Goal: Transaction & Acquisition: Book appointment/travel/reservation

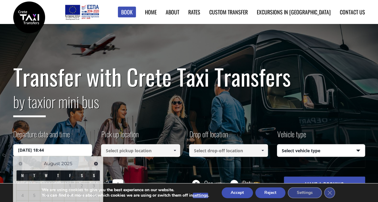
click at [66, 148] on input "31/08/2025 18:44" at bounding box center [52, 150] width 79 height 12
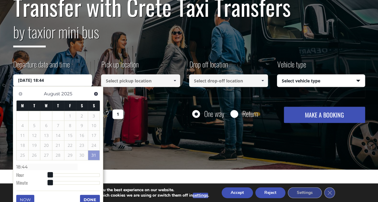
scroll to position [70, 0]
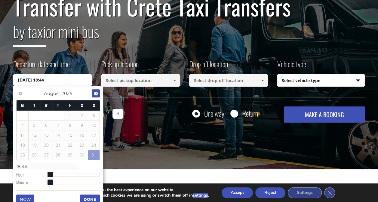
click at [95, 96] on link "Next" at bounding box center [96, 94] width 8 height 8
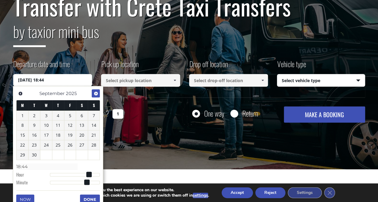
click at [95, 96] on link "Next" at bounding box center [96, 94] width 8 height 8
click at [70, 126] on link "10" at bounding box center [70, 126] width 12 height 10
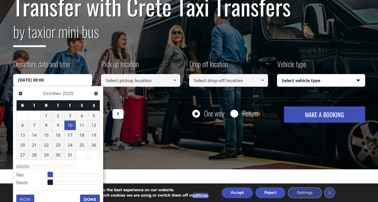
type input "10/10/2025 01:00"
type input "01:00"
type input "10/10/2025 02:00"
type input "02:00"
type input "10/10/2025 03:00"
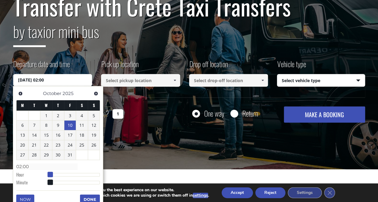
type input "03:00"
type input "10/10/2025 04:00"
type input "04:00"
type input "10/10/2025 05:00"
type input "05:00"
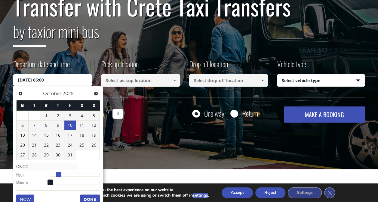
type input "10/10/2025 06:00"
type input "06:00"
type input "10/10/2025 07:00"
type input "07:00"
type input "10/10/2025 08:00"
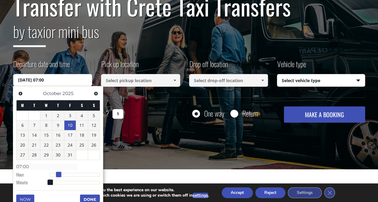
type input "08:00"
type input "10/10/2025 09:00"
type input "09:00"
type input "10/10/2025 10:00"
type input "10:00"
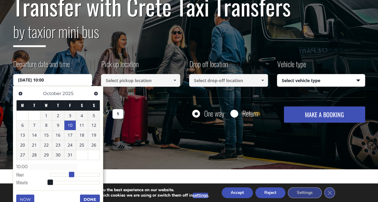
type input "10/10/2025 11:00"
type input "11:00"
type input "10/10/2025 12:00"
type input "12:00"
type input "10/10/2025 13:00"
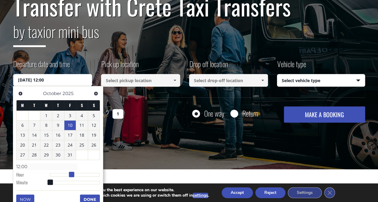
type input "13:00"
type input "10/10/2025 14:00"
type input "14:00"
type input "10/10/2025 13:00"
type input "13:00"
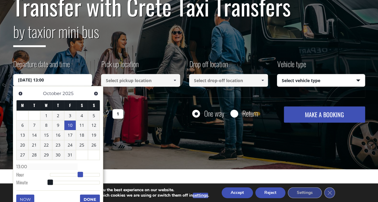
type input "10/10/2025 12:00"
type input "12:00"
drag, startPoint x: 51, startPoint y: 176, endPoint x: 77, endPoint y: 175, distance: 26.4
click at [77, 175] on span at bounding box center [75, 174] width 5 height 5
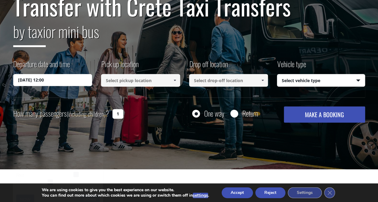
click at [142, 82] on input at bounding box center [140, 80] width 79 height 13
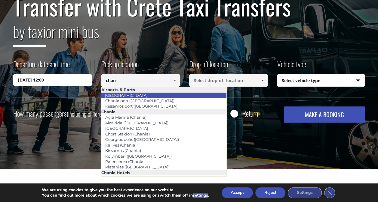
click at [133, 94] on link "[GEOGRAPHIC_DATA]" at bounding box center [126, 95] width 50 height 8
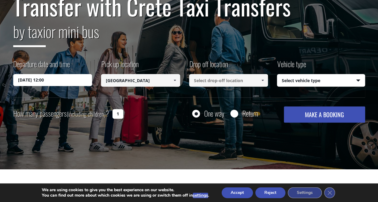
type input "[GEOGRAPHIC_DATA]"
click at [224, 85] on input at bounding box center [228, 80] width 79 height 13
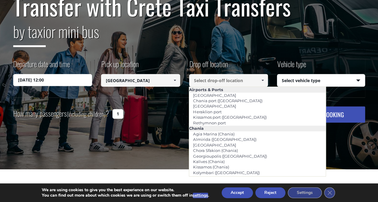
paste input "Galini Sea View Hotel"
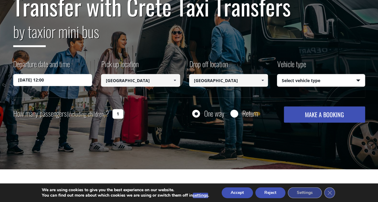
click at [241, 80] on input "Galini Sea View Hotel" at bounding box center [228, 80] width 79 height 13
click at [263, 81] on span at bounding box center [262, 80] width 5 height 5
click at [259, 81] on link at bounding box center [262, 80] width 10 height 13
click at [260, 81] on span at bounding box center [262, 80] width 5 height 5
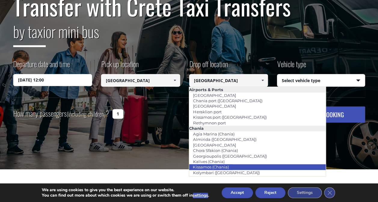
click at [233, 165] on li "Kissamos (Chania)" at bounding box center [257, 167] width 136 height 5
type input "Kissamos (Chania)"
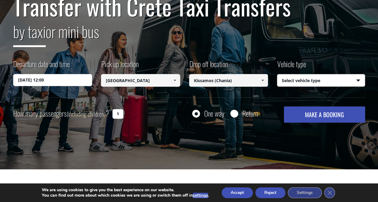
click at [305, 81] on select "Select vehicle type Taxi (4 passengers) Mercedes E Class Mini Van (7 passengers…" at bounding box center [320, 80] width 87 height 13
select select "540"
click at [277, 74] on select "Select vehicle type Taxi (4 passengers) Mercedes E Class Mini Van (7 passengers…" at bounding box center [320, 80] width 87 height 13
click at [119, 114] on input "1" at bounding box center [117, 114] width 11 height 10
type input "2"
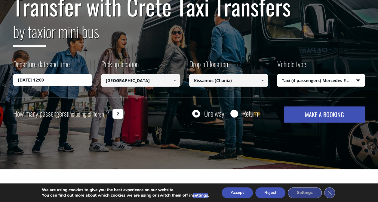
click at [333, 114] on button "MAKE A BOOKING" at bounding box center [324, 115] width 81 height 16
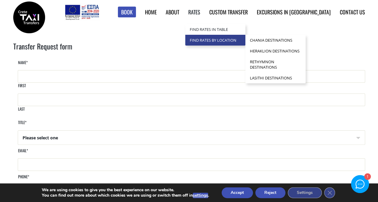
click at [236, 40] on link "Find Rates by Location" at bounding box center [215, 40] width 60 height 11
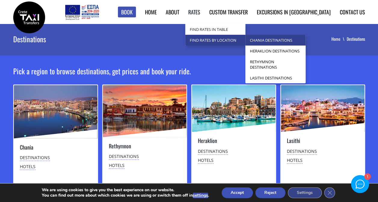
click at [291, 43] on link "Chania Destinations" at bounding box center [275, 40] width 60 height 11
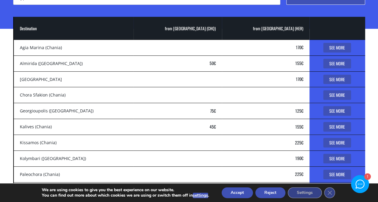
scroll to position [147, 0]
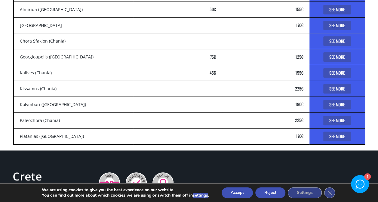
click at [332, 90] on link "See More" at bounding box center [337, 89] width 28 height 10
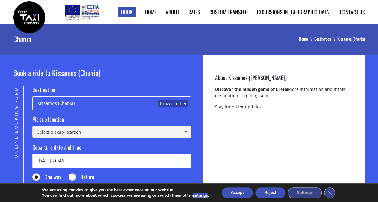
click at [153, 132] on input at bounding box center [111, 132] width 158 height 13
click at [143, 137] on input at bounding box center [111, 132] width 158 height 13
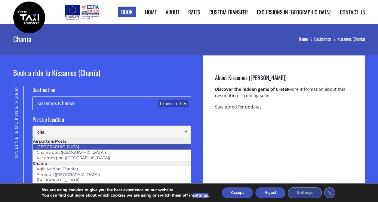
click at [96, 147] on li "[GEOGRAPHIC_DATA]" at bounding box center [112, 146] width 158 height 5
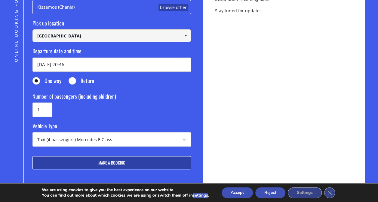
scroll to position [97, 0]
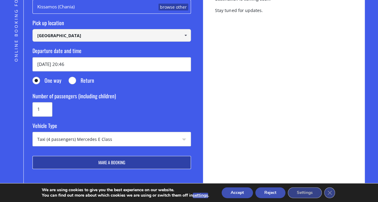
type input "[GEOGRAPHIC_DATA]"
click at [49, 106] on input "1" at bounding box center [42, 109] width 20 height 14
type input "2"
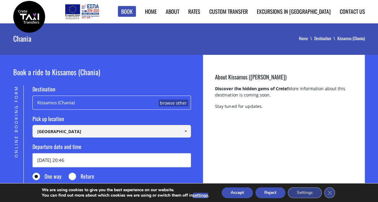
scroll to position [0, 0]
